Goal: Find specific page/section: Find specific page/section

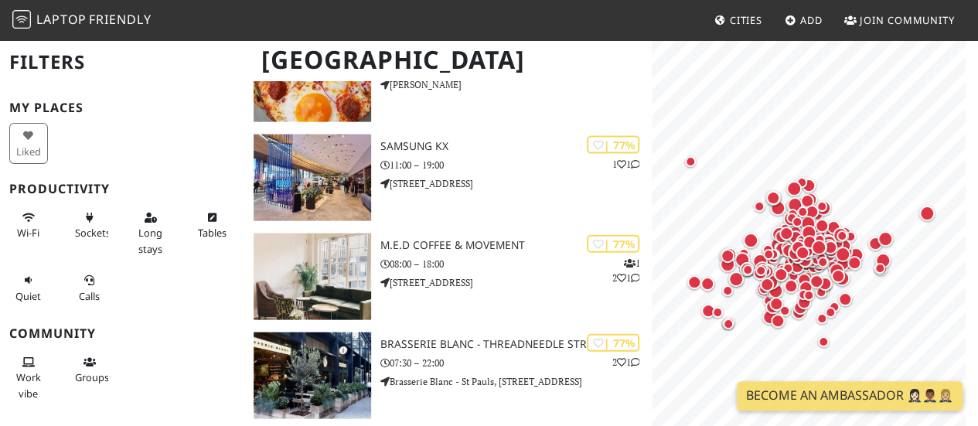
scroll to position [7655, 0]
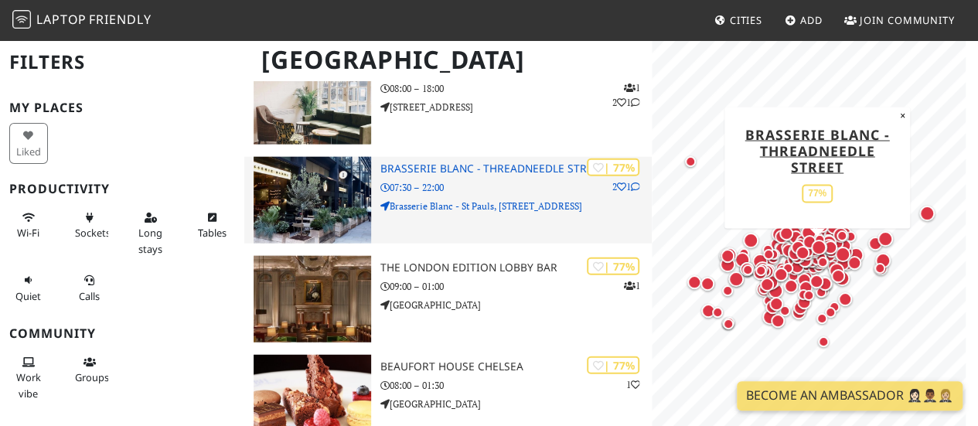
click at [439, 168] on h3 "Brasserie Blanc - Threadneedle Street" at bounding box center [515, 168] width 271 height 13
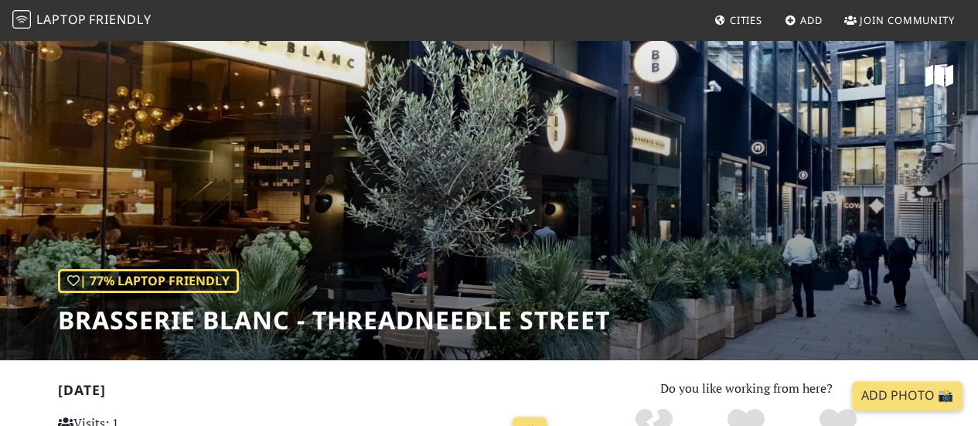
click at [61, 20] on span "Laptop" at bounding box center [61, 19] width 50 height 17
